Goal: Entertainment & Leisure: Consume media (video, audio)

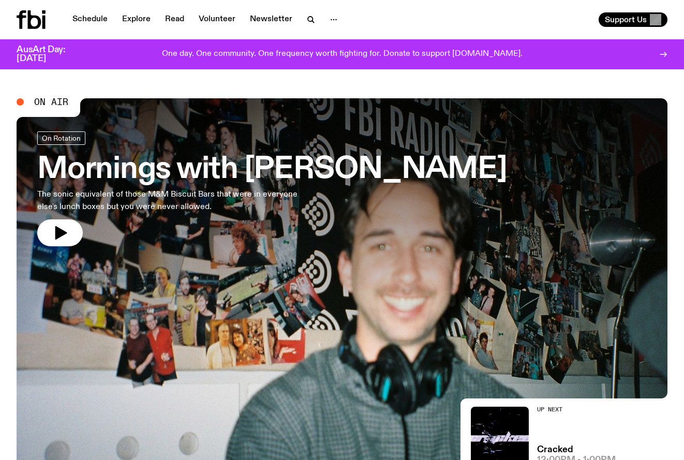
click at [46, 102] on span "On Air" at bounding box center [51, 101] width 34 height 9
click at [59, 231] on icon "button" at bounding box center [61, 232] width 12 height 13
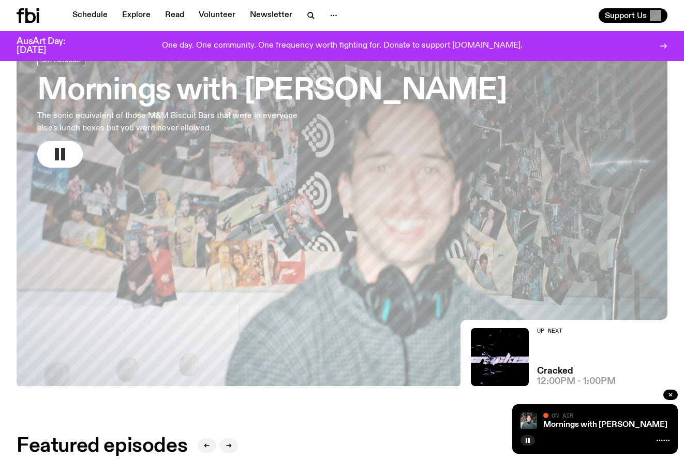
scroll to position [69, 0]
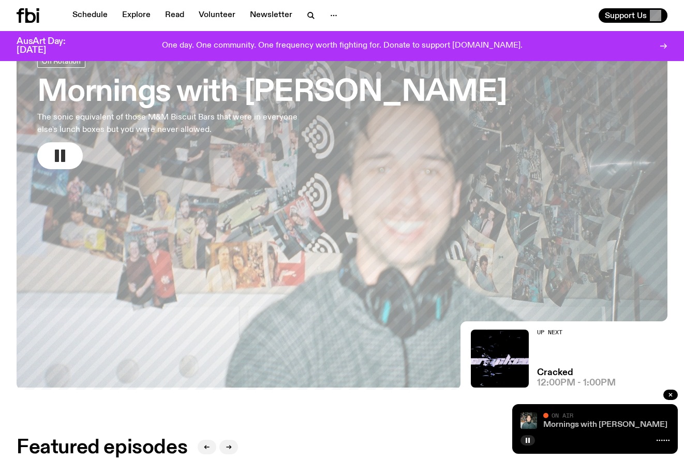
click at [608, 425] on link "Mornings with [PERSON_NAME]" at bounding box center [605, 425] width 124 height 8
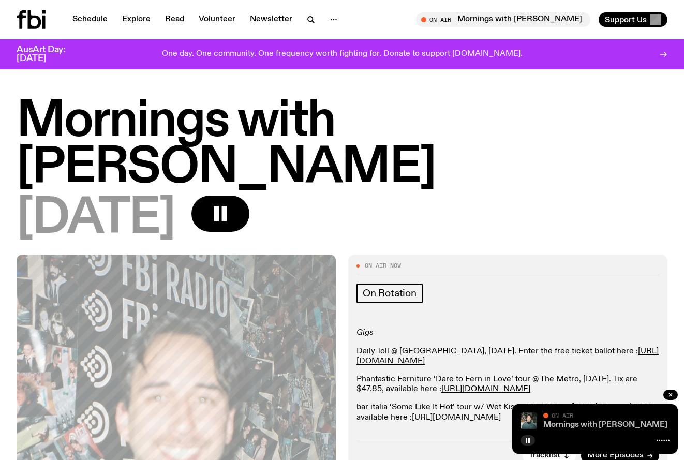
click at [611, 421] on link "Mornings with [PERSON_NAME]" at bounding box center [605, 425] width 124 height 8
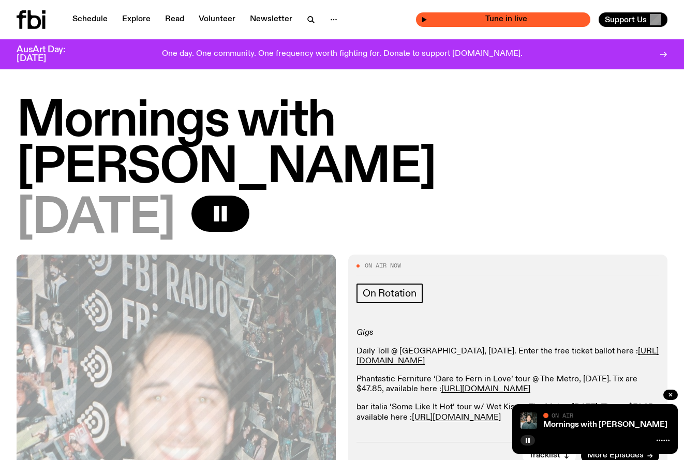
click at [514, 21] on span "Tune in live" at bounding box center [506, 20] width 158 height 8
click at [521, 20] on span "Tune in live" at bounding box center [506, 20] width 158 height 8
click at [427, 19] on icon "button" at bounding box center [424, 20] width 6 height 6
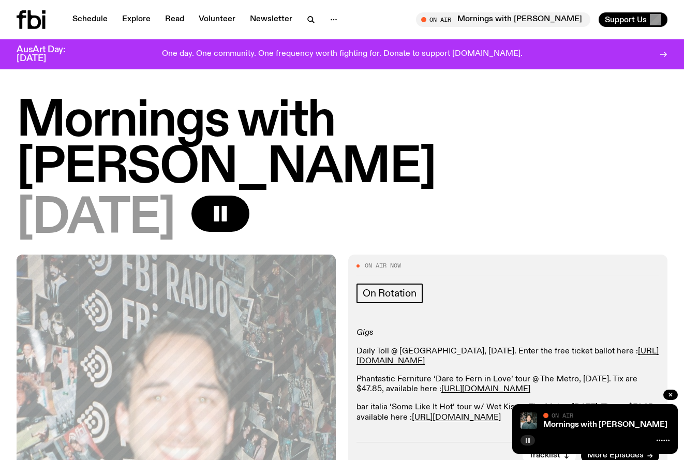
click at [527, 441] on rect "button" at bounding box center [527, 440] width 2 height 5
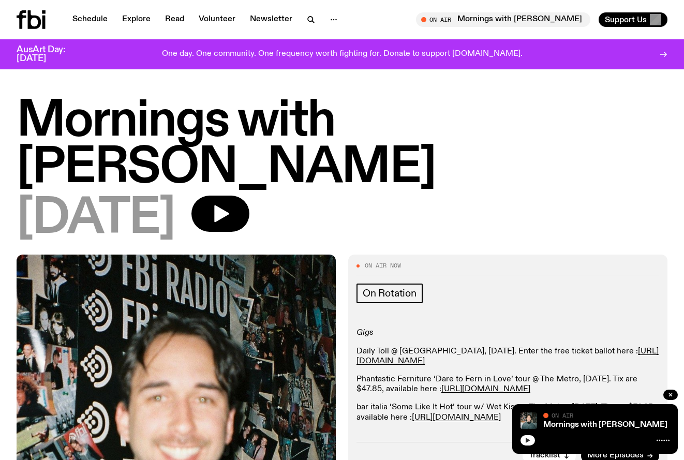
click at [528, 440] on icon "button" at bounding box center [528, 440] width 5 height 5
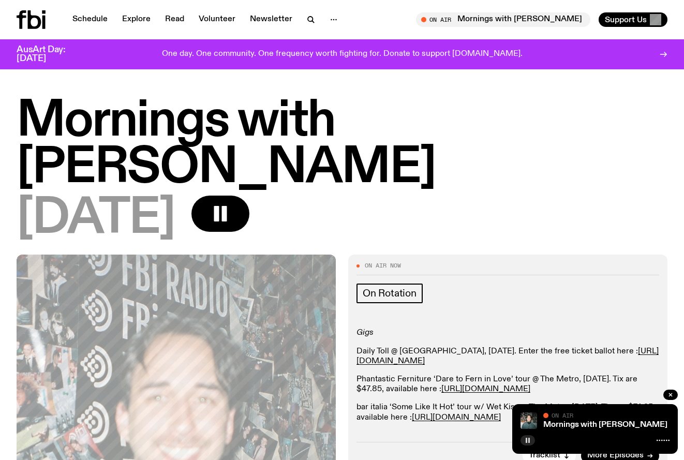
click at [528, 442] on icon "button" at bounding box center [528, 440] width 6 height 6
